Goal: Find specific page/section: Find specific page/section

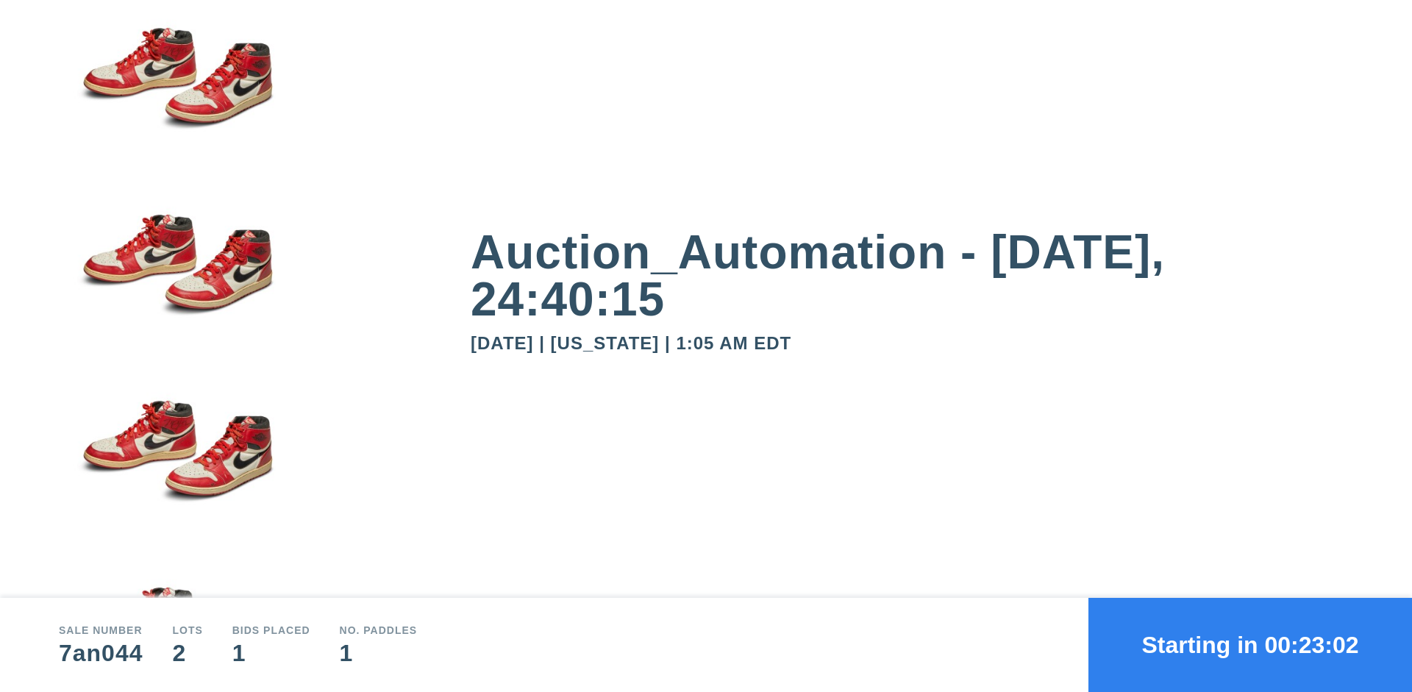
click at [1250, 645] on button "Starting in 00:23:02" at bounding box center [1250, 645] width 324 height 94
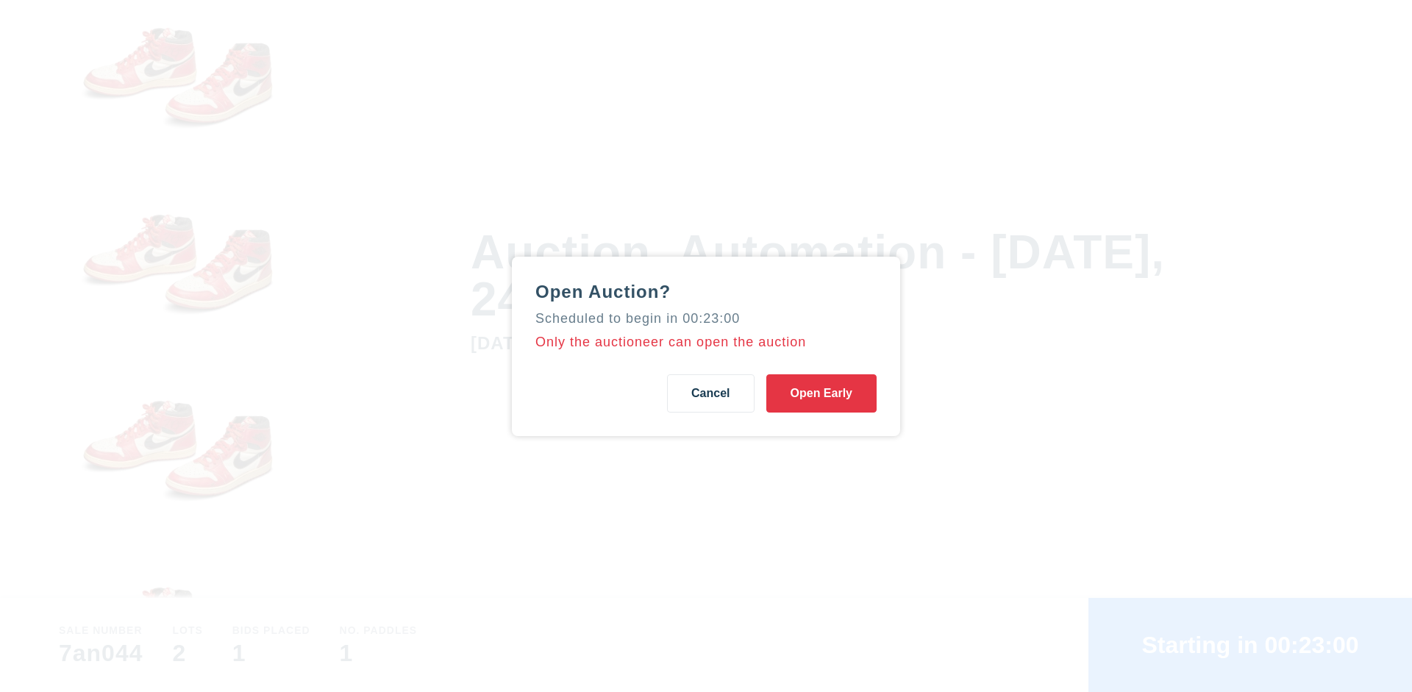
click at [821, 393] on button "Open Early" at bounding box center [821, 393] width 110 height 38
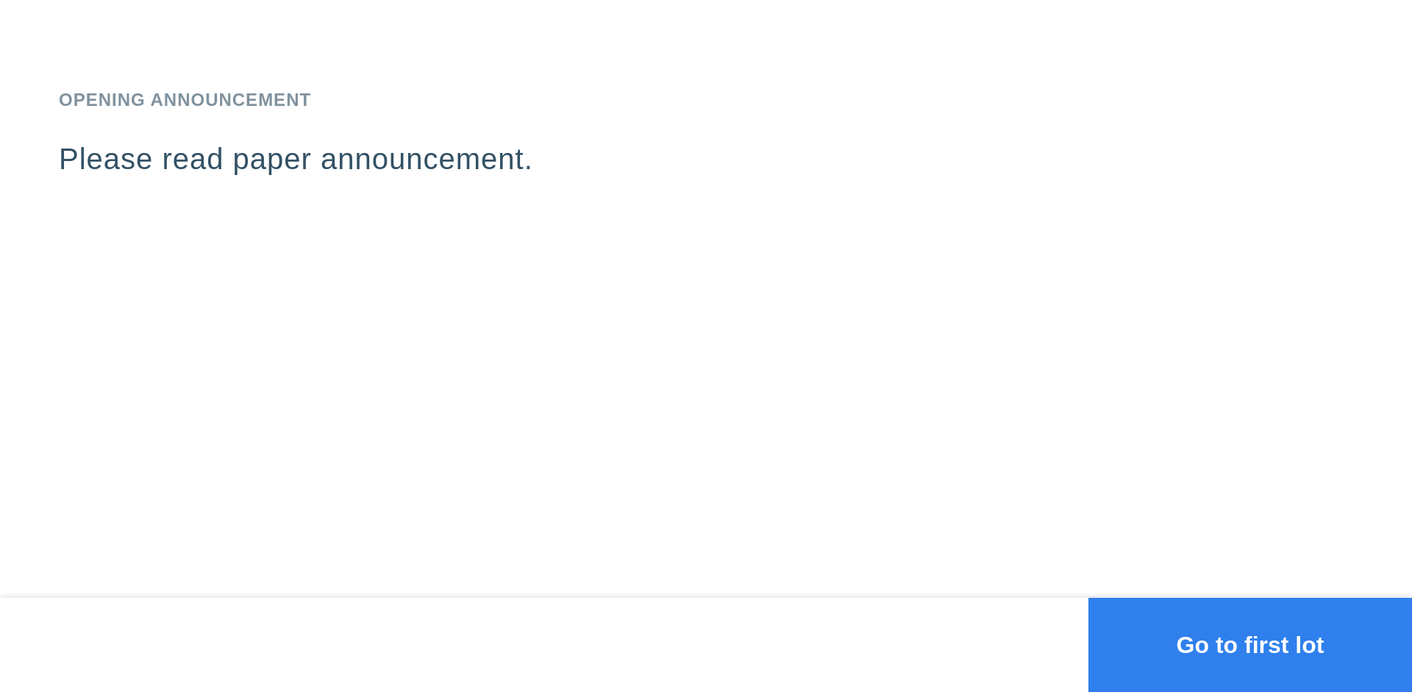
click at [1250, 645] on button "Go to first lot" at bounding box center [1250, 645] width 324 height 94
